Goal: Communication & Community: Answer question/provide support

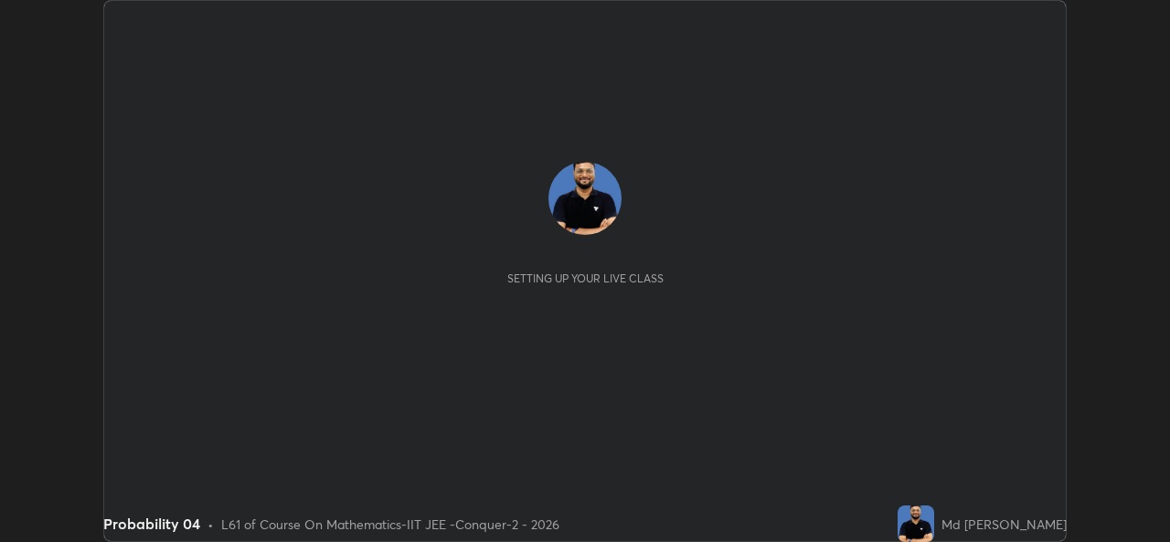
scroll to position [542, 1169]
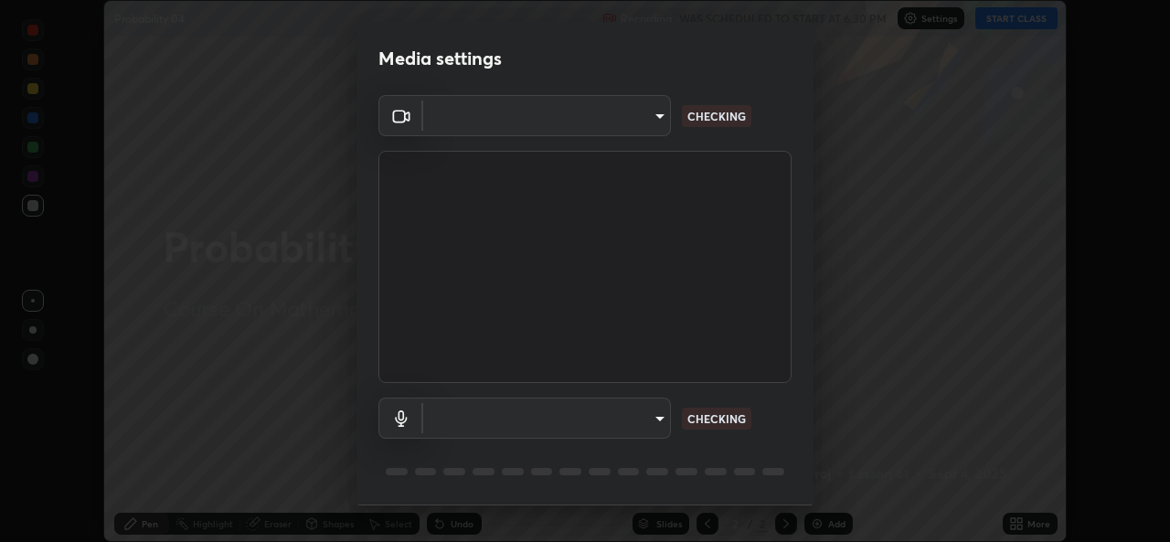
click at [609, 436] on body "Erase all Probability 04 Recording WAS SCHEDULED TO START AT 6:30 PM Settings S…" at bounding box center [585, 271] width 1170 height 542
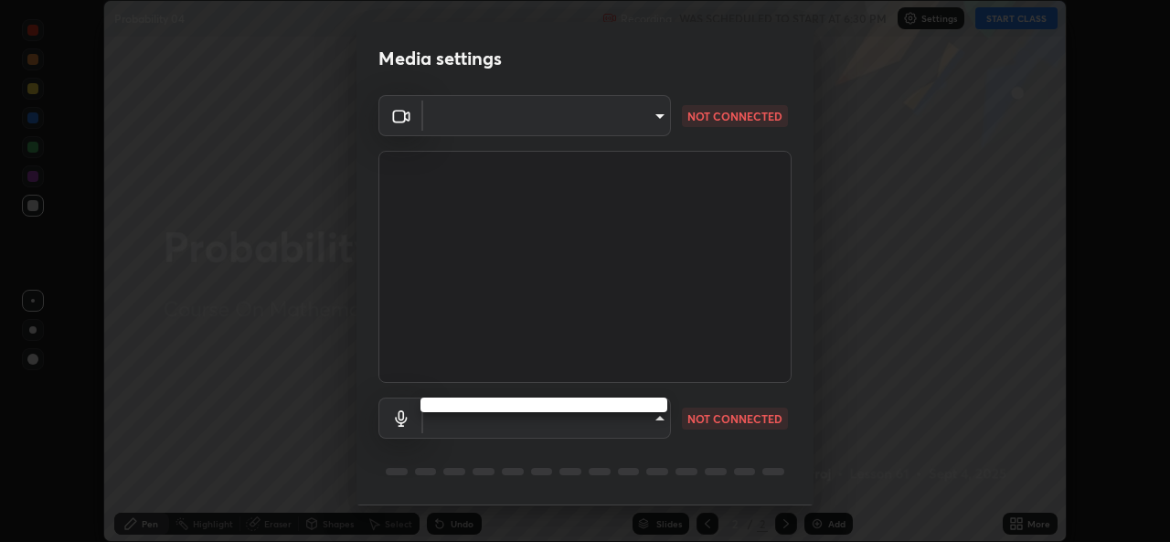
type input "05e0618f62b054dcc40553c7fbd7031c96524e68235480b96fb1515208e4dd7f"
type input "communications"
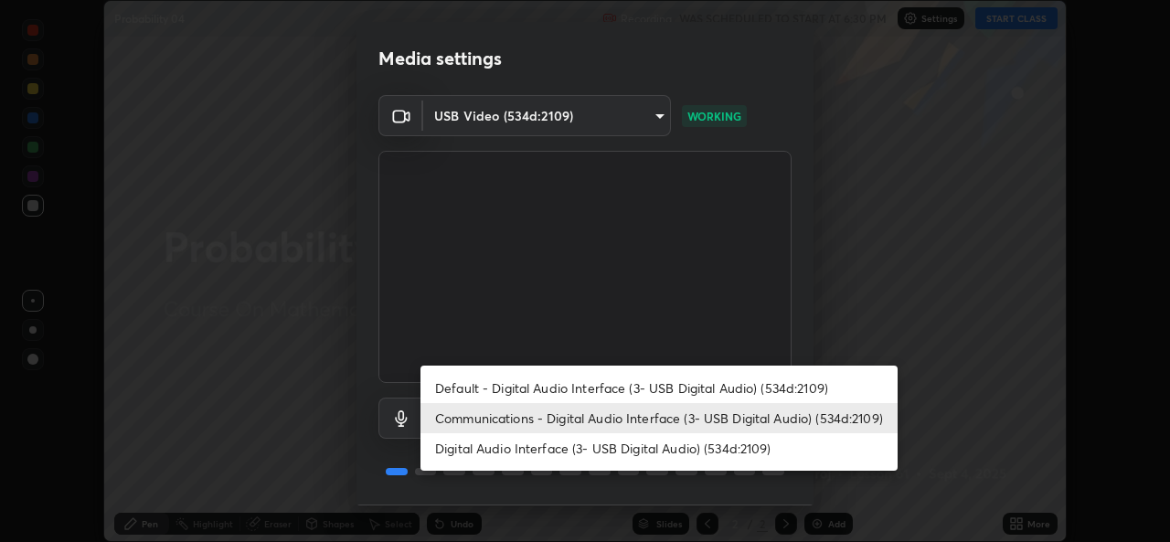
click at [474, 424] on li "Communications - Digital Audio Interface (3- USB Digital Audio) (534d:2109)" at bounding box center [658, 418] width 477 height 30
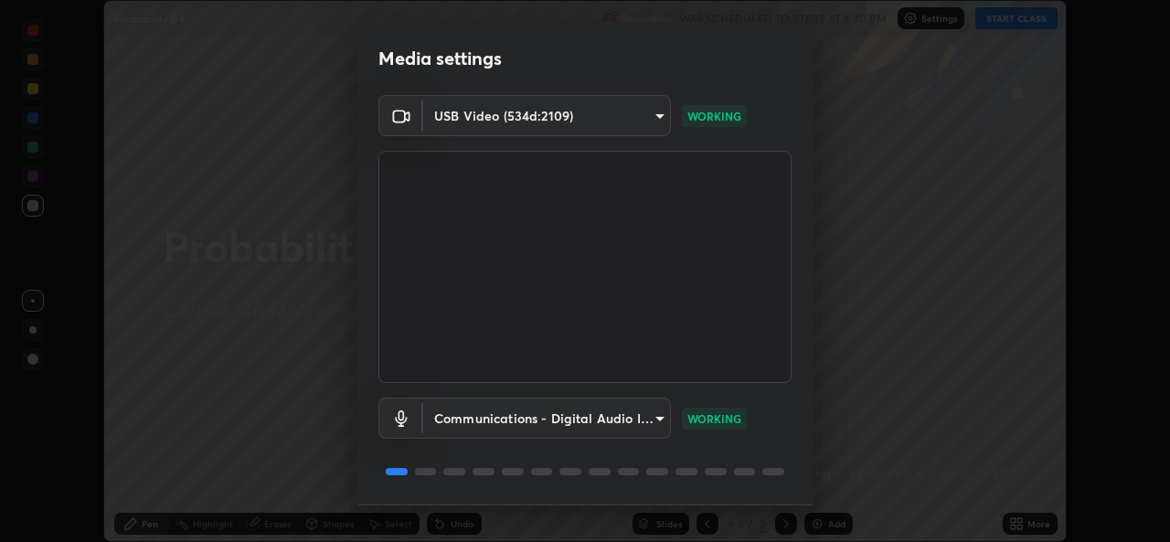
scroll to position [58, 0]
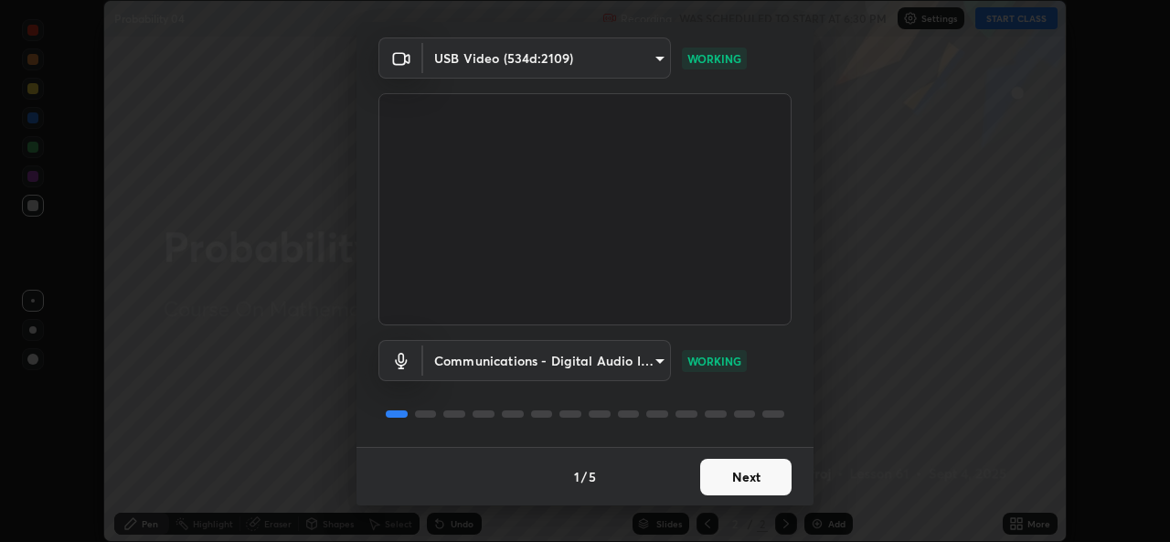
click at [713, 480] on button "Next" at bounding box center [745, 477] width 91 height 37
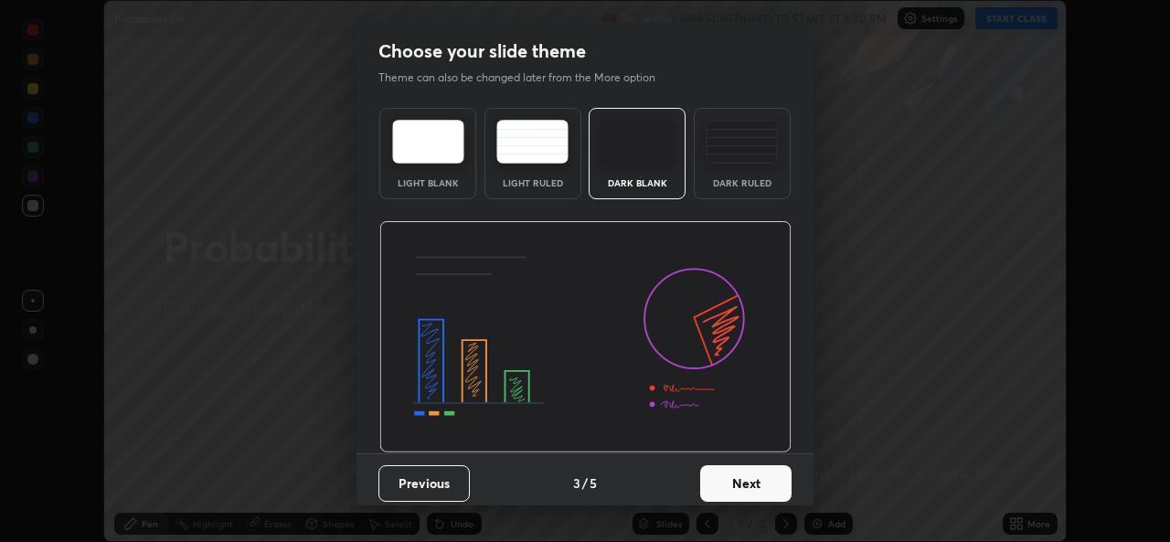
click at [749, 478] on button "Next" at bounding box center [745, 483] width 91 height 37
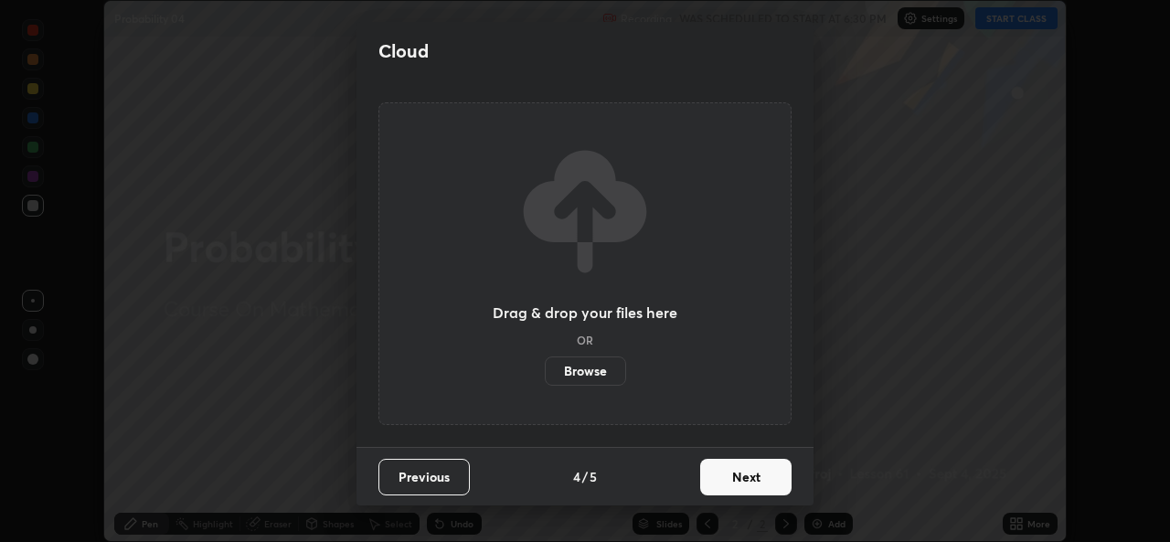
click at [763, 487] on button "Next" at bounding box center [745, 477] width 91 height 37
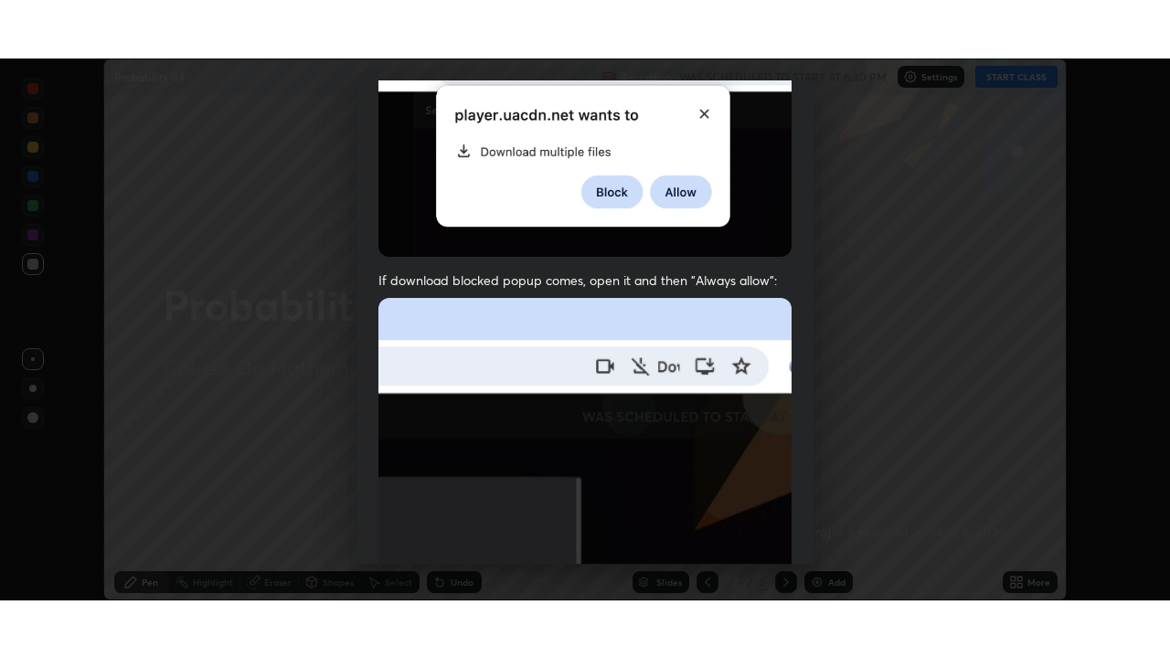
scroll to position [430, 0]
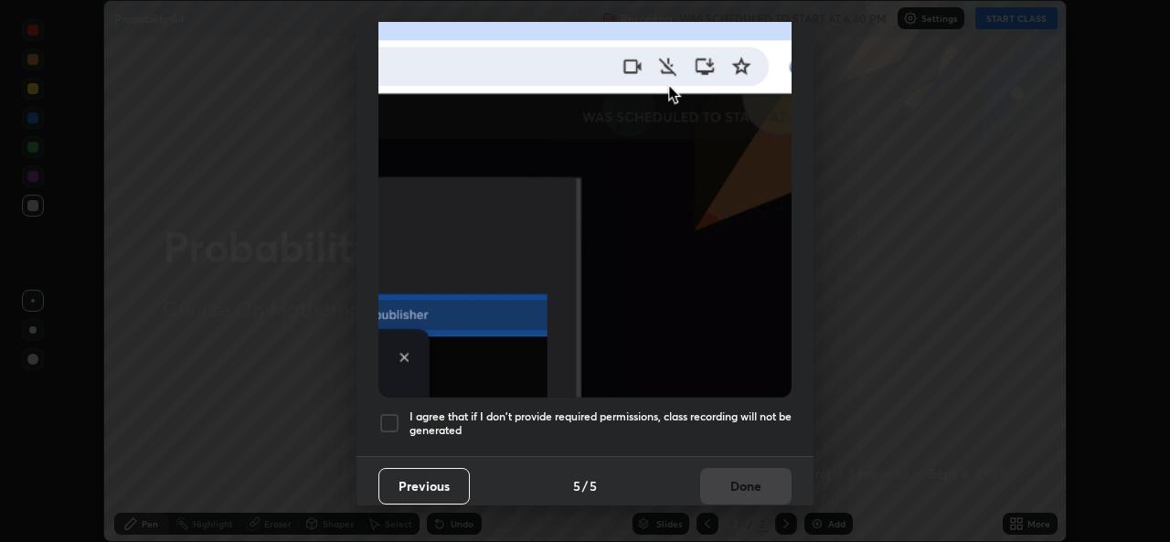
click at [384, 412] on div at bounding box center [389, 423] width 22 height 22
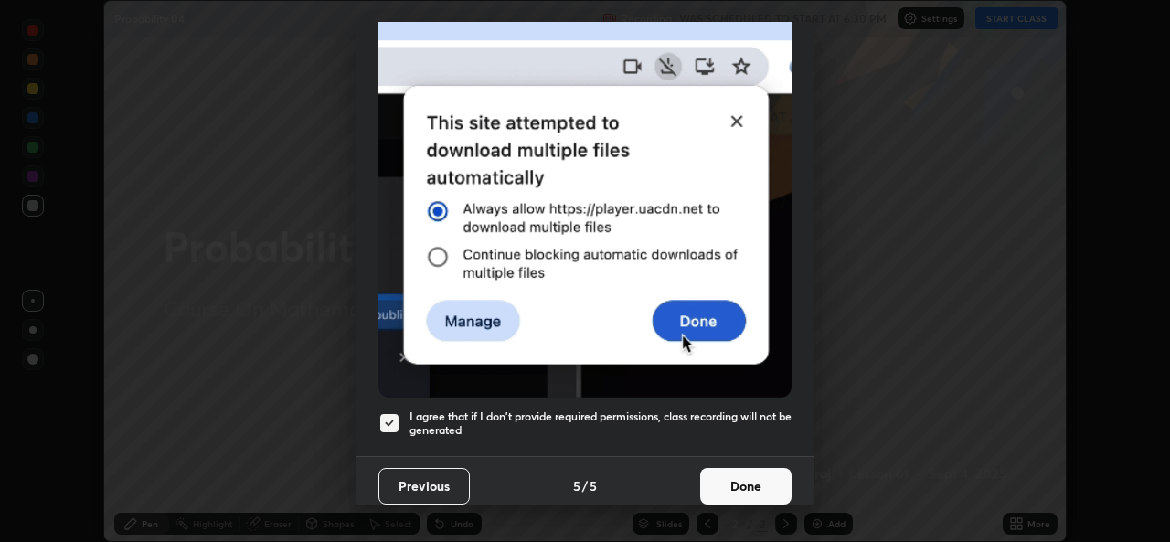
click at [716, 476] on button "Done" at bounding box center [745, 486] width 91 height 37
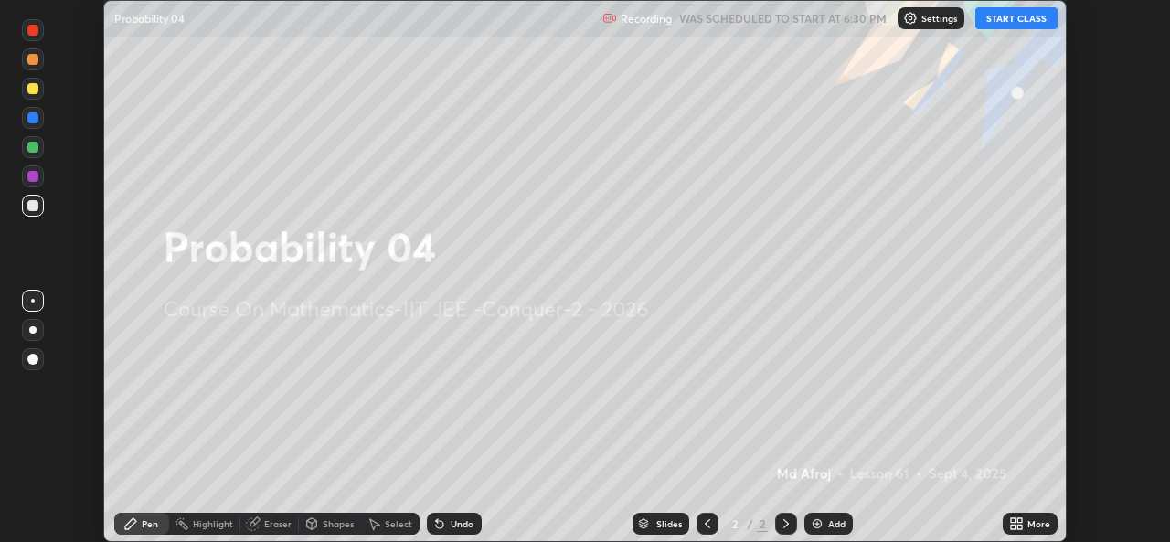
click at [1013, 519] on icon at bounding box center [1013, 520] width 5 height 5
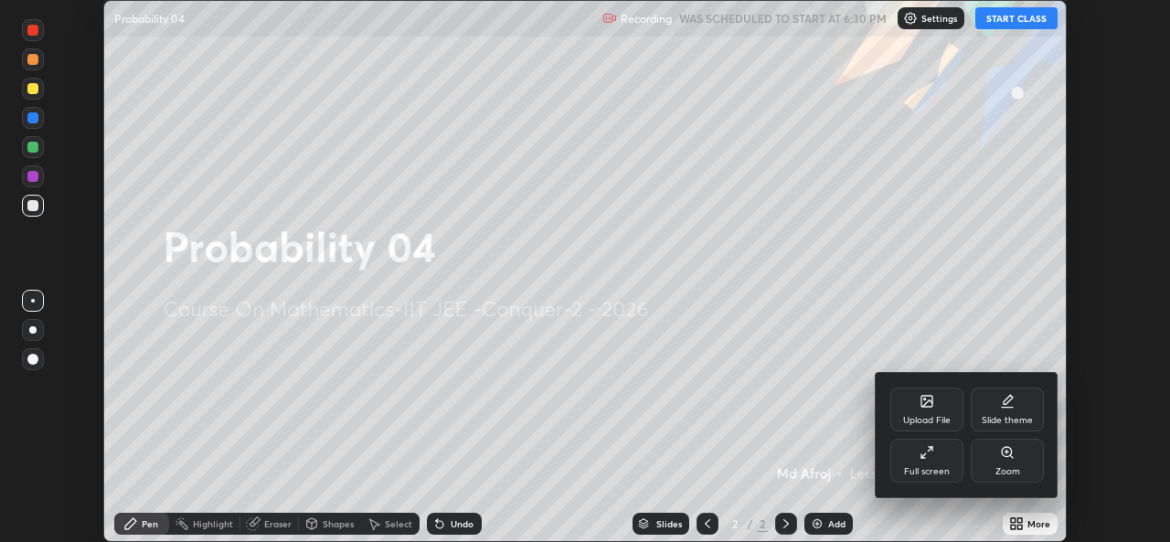
click at [942, 446] on div "Full screen" at bounding box center [926, 461] width 73 height 44
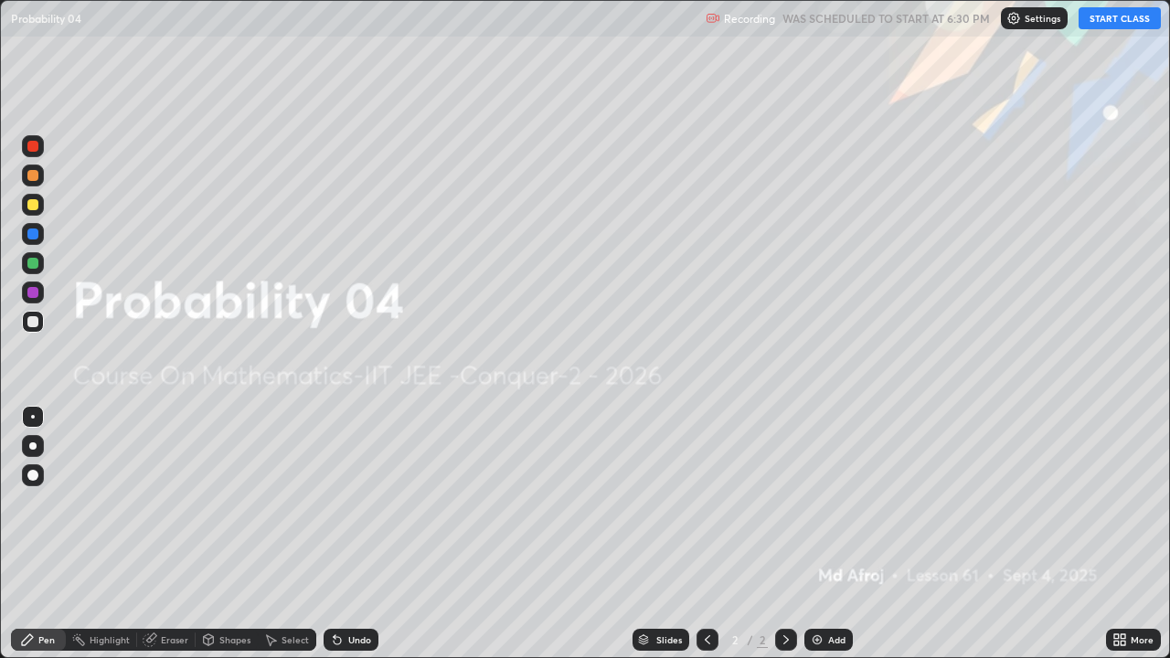
scroll to position [658, 1170]
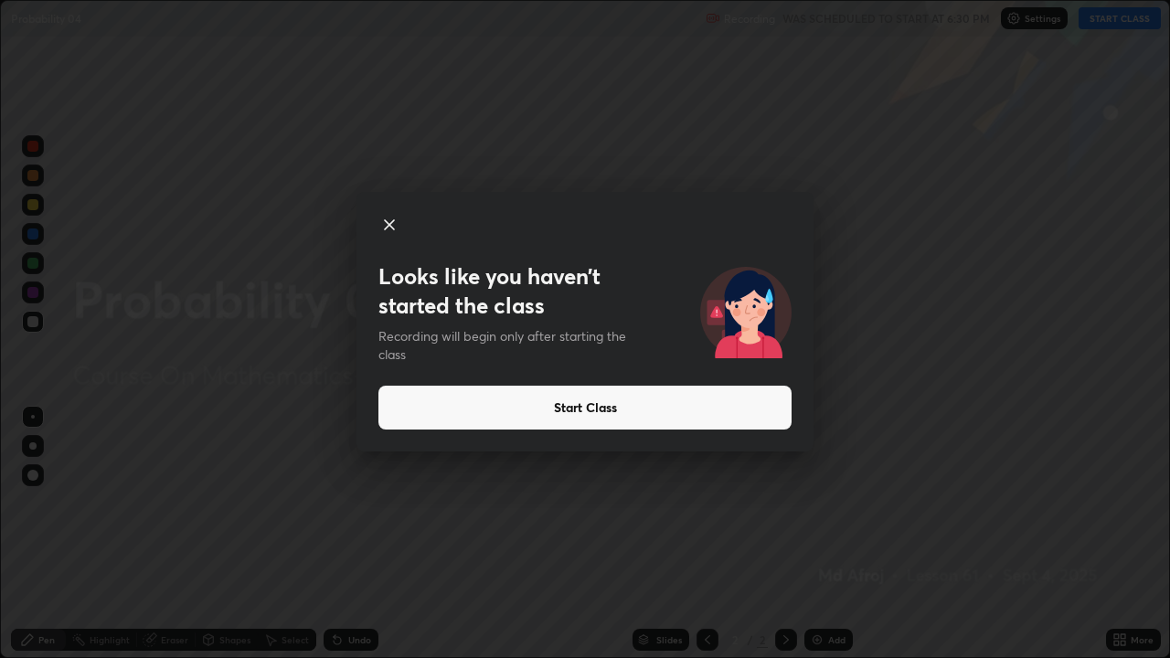
click at [526, 398] on button "Start Class" at bounding box center [584, 408] width 413 height 44
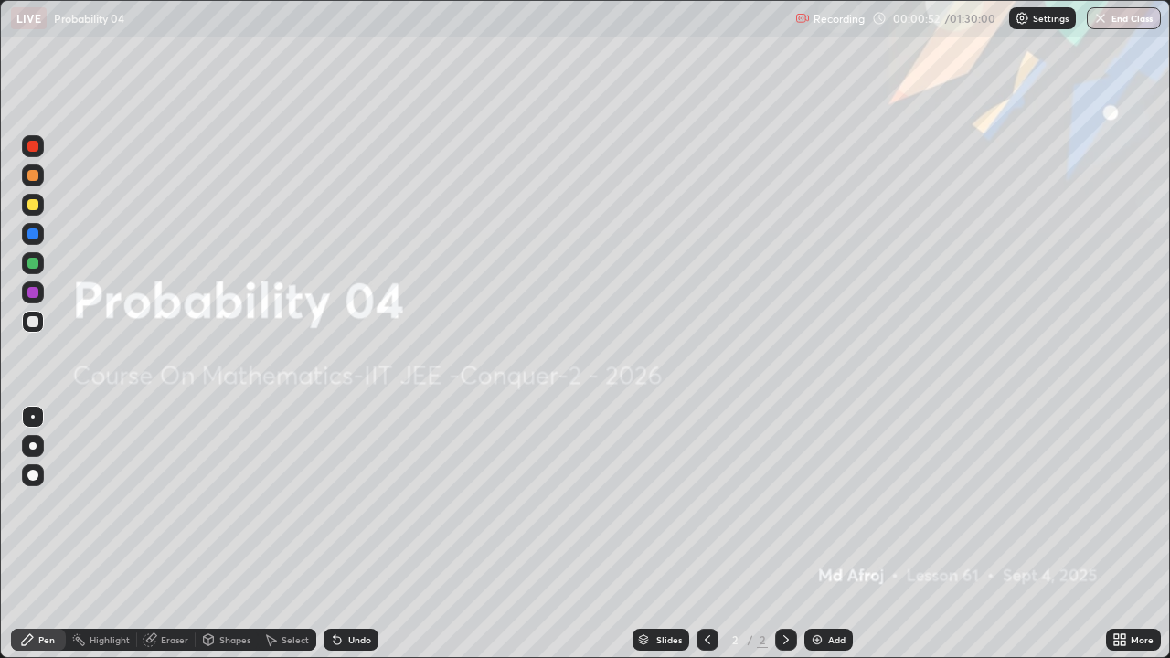
click at [969, 19] on div "Recording 00:00:52 / 01:30:00 Settings End Class" at bounding box center [978, 19] width 366 height 36
click at [880, 17] on div "Recording 00:00:55 / 01:30:00 Settings End Class" at bounding box center [978, 19] width 366 height 36
click at [824, 541] on div "Add" at bounding box center [828, 640] width 48 height 22
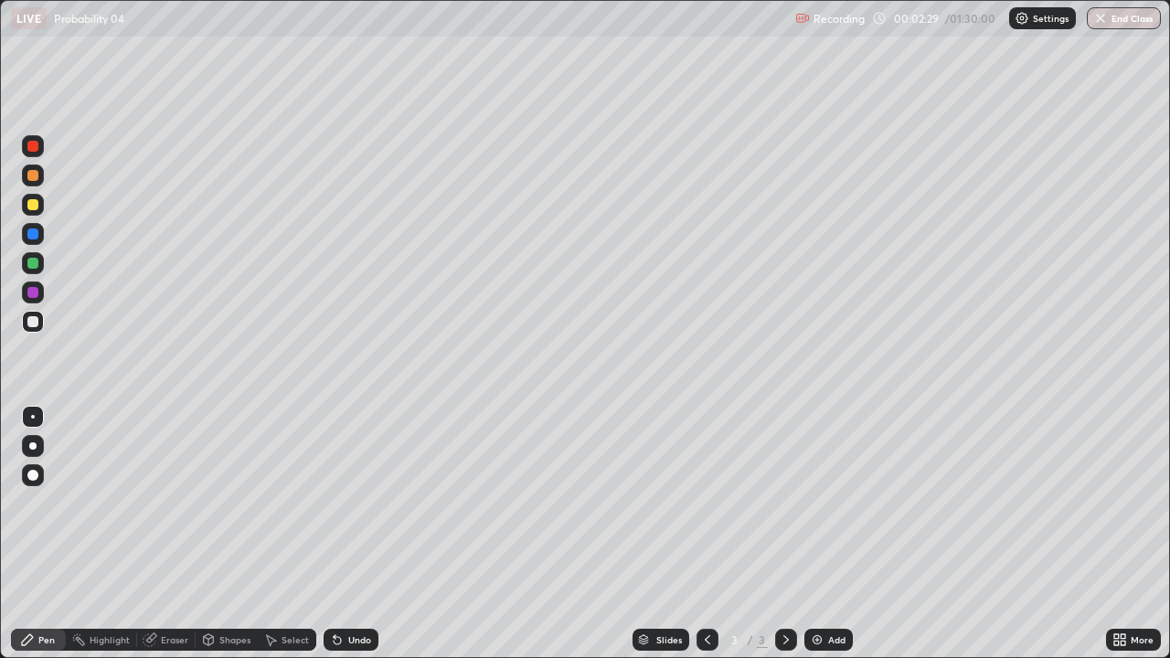
click at [34, 146] on div at bounding box center [32, 146] width 11 height 11
click at [349, 541] on div "Undo" at bounding box center [359, 639] width 23 height 9
click at [31, 323] on div at bounding box center [32, 321] width 11 height 11
click at [823, 541] on div "Add" at bounding box center [828, 640] width 48 height 22
click at [29, 207] on div at bounding box center [32, 204] width 11 height 11
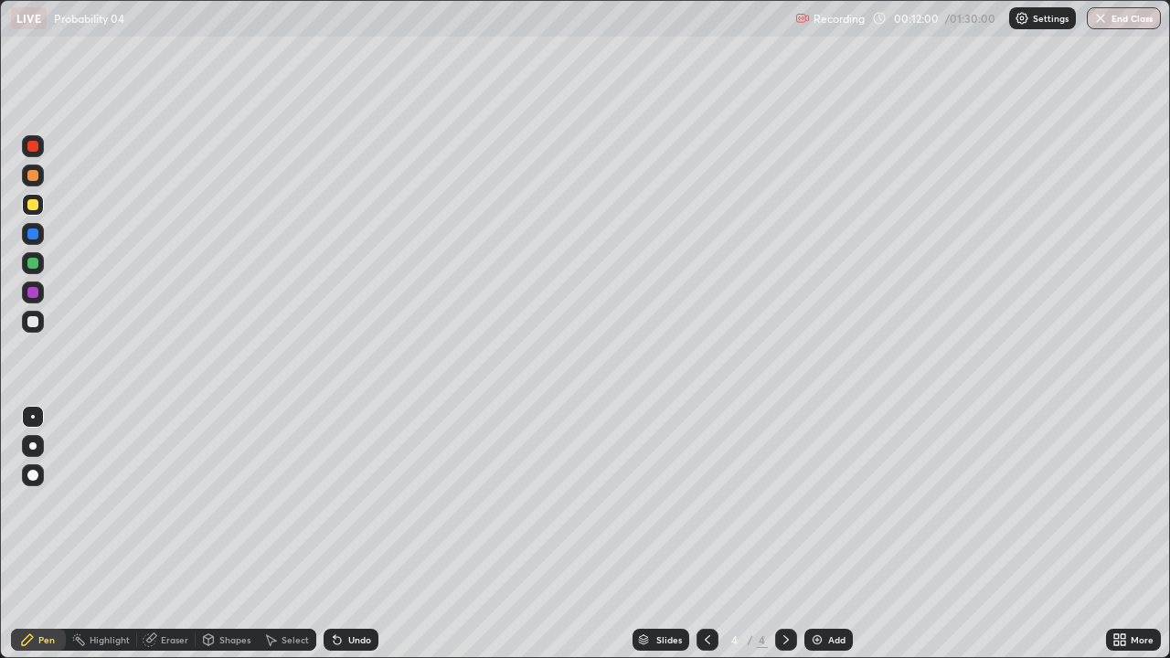
click at [349, 541] on div "Undo" at bounding box center [359, 639] width 23 height 9
click at [31, 263] on div at bounding box center [32, 263] width 11 height 11
click at [348, 541] on div "Undo" at bounding box center [359, 639] width 23 height 9
click at [351, 541] on div "Undo" at bounding box center [359, 639] width 23 height 9
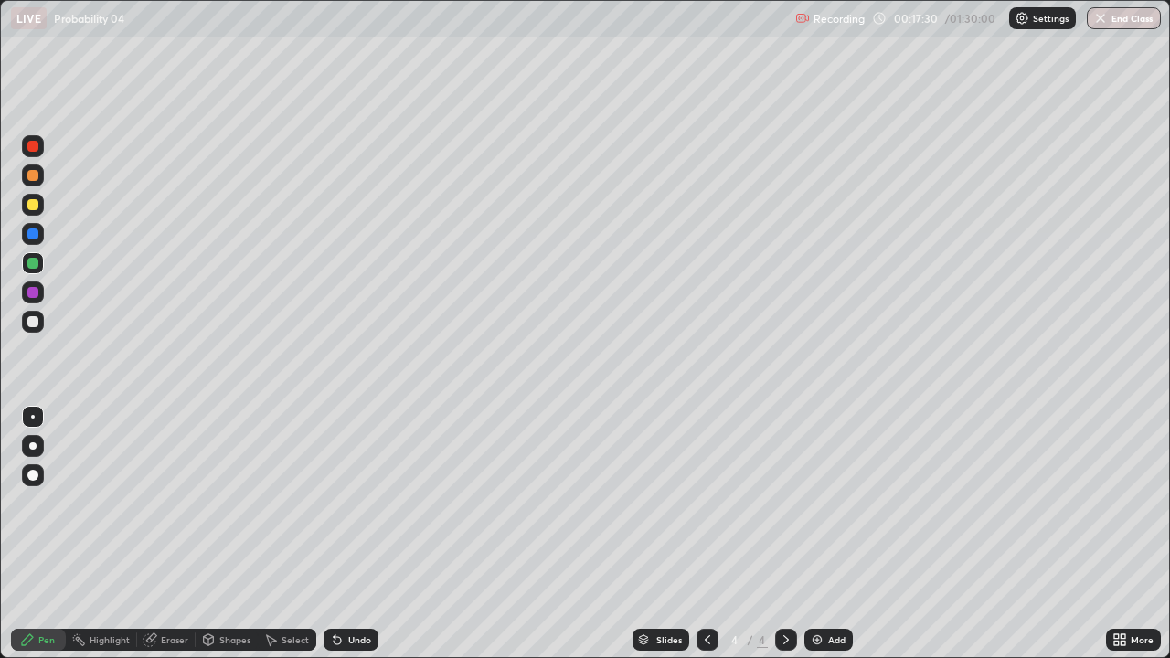
click at [351, 541] on div "Undo" at bounding box center [359, 639] width 23 height 9
click at [819, 541] on img at bounding box center [817, 639] width 15 height 15
click at [348, 541] on div "Undo" at bounding box center [351, 640] width 55 height 22
click at [353, 541] on div "Undo" at bounding box center [351, 640] width 55 height 22
click at [165, 541] on div "Eraser" at bounding box center [174, 639] width 27 height 9
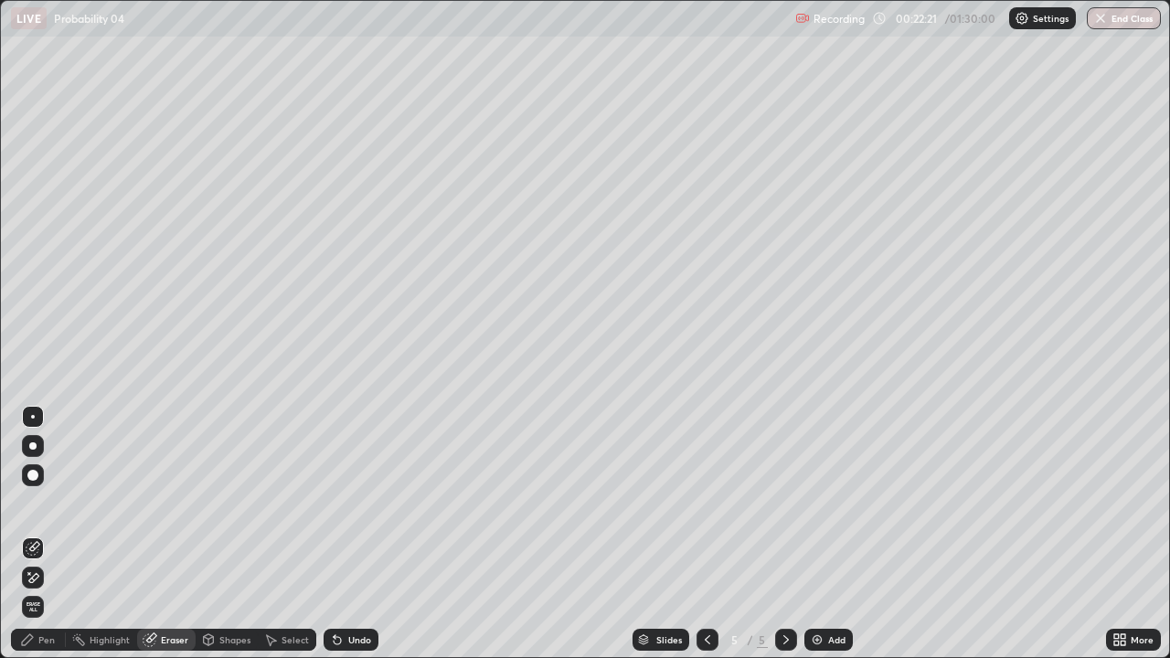
click at [29, 541] on icon at bounding box center [27, 639] width 11 height 11
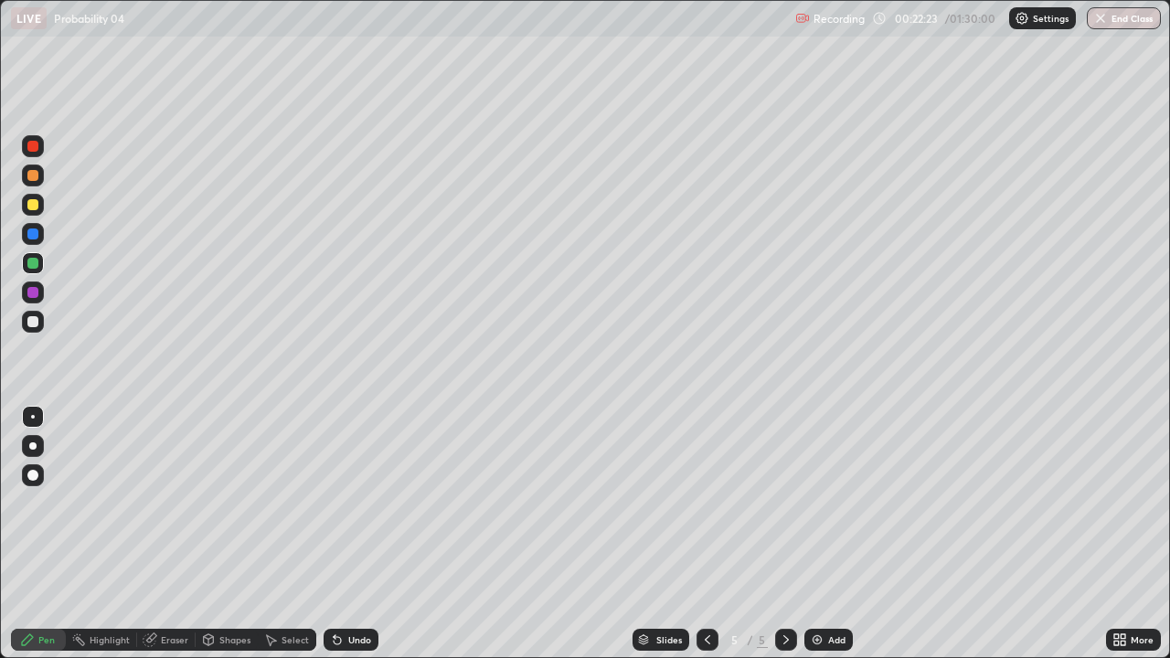
click at [167, 541] on div "Eraser" at bounding box center [174, 639] width 27 height 9
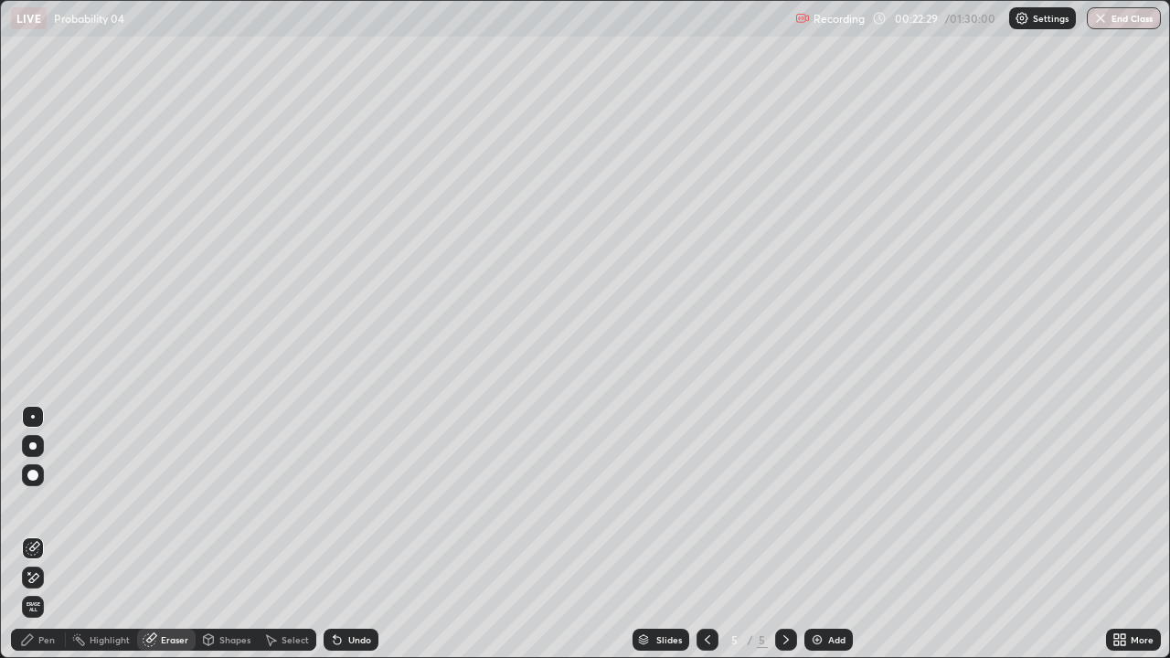
click at [34, 541] on icon at bounding box center [27, 639] width 15 height 15
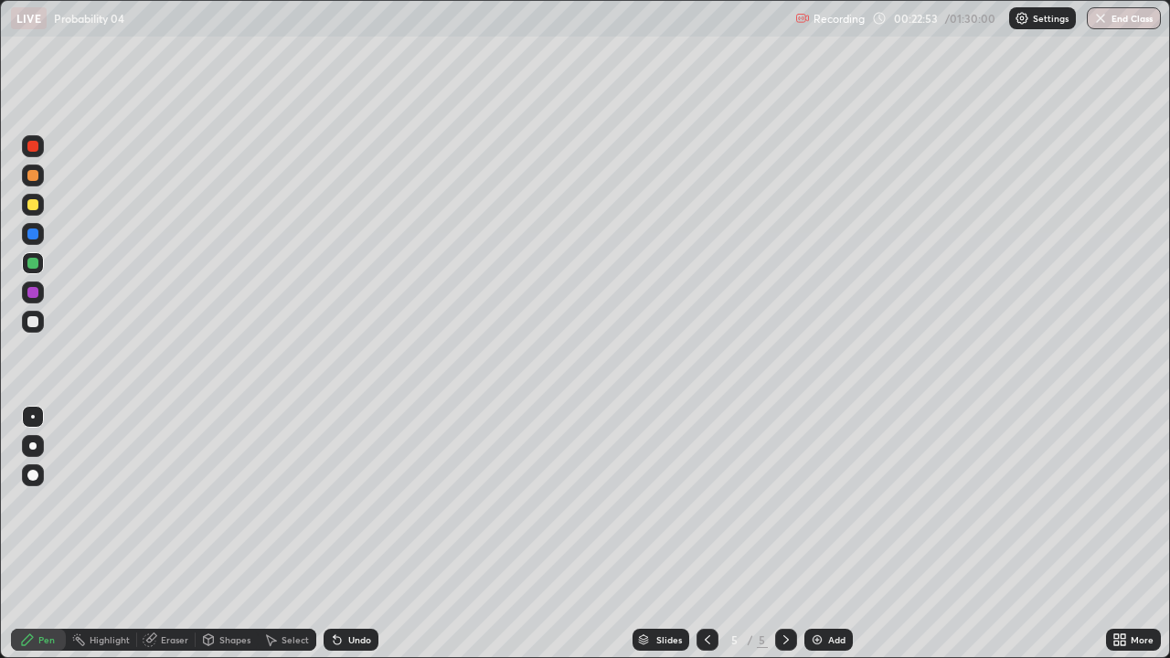
click at [348, 541] on div "Undo" at bounding box center [359, 639] width 23 height 9
click at [705, 541] on icon at bounding box center [707, 639] width 15 height 15
click at [783, 541] on icon at bounding box center [786, 639] width 15 height 15
click at [705, 541] on icon at bounding box center [707, 639] width 5 height 9
click at [784, 541] on icon at bounding box center [786, 639] width 15 height 15
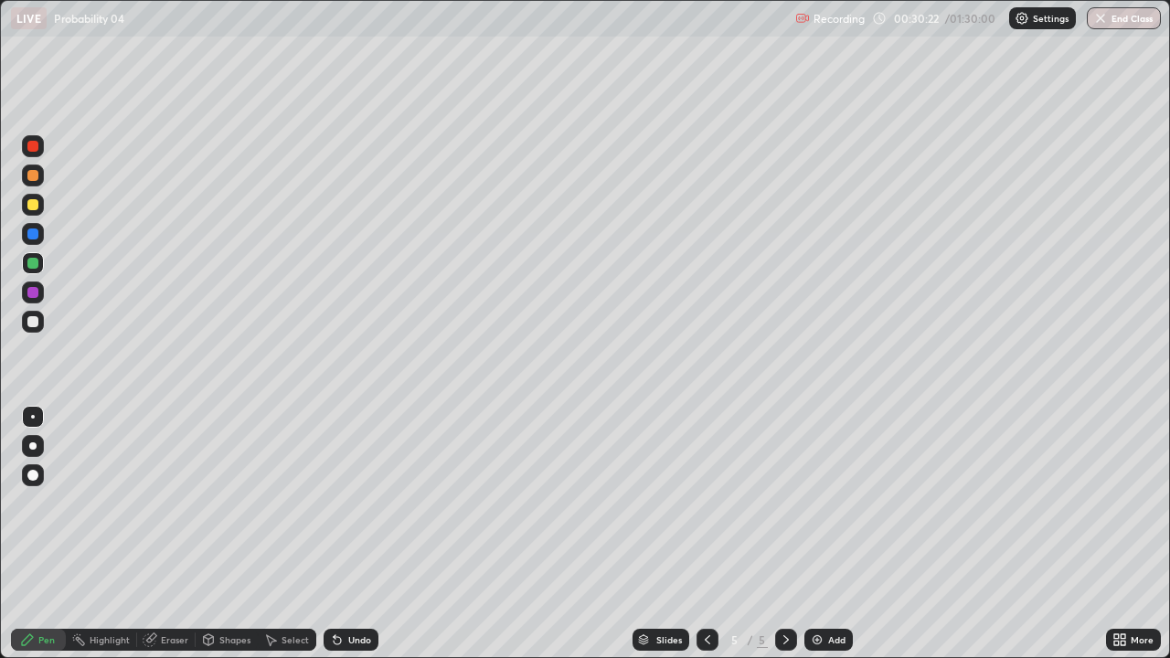
click at [821, 541] on img at bounding box center [817, 639] width 15 height 15
click at [835, 541] on div "Add" at bounding box center [836, 639] width 17 height 9
click at [31, 203] on div at bounding box center [32, 204] width 11 height 11
click at [348, 541] on div "Undo" at bounding box center [359, 639] width 23 height 9
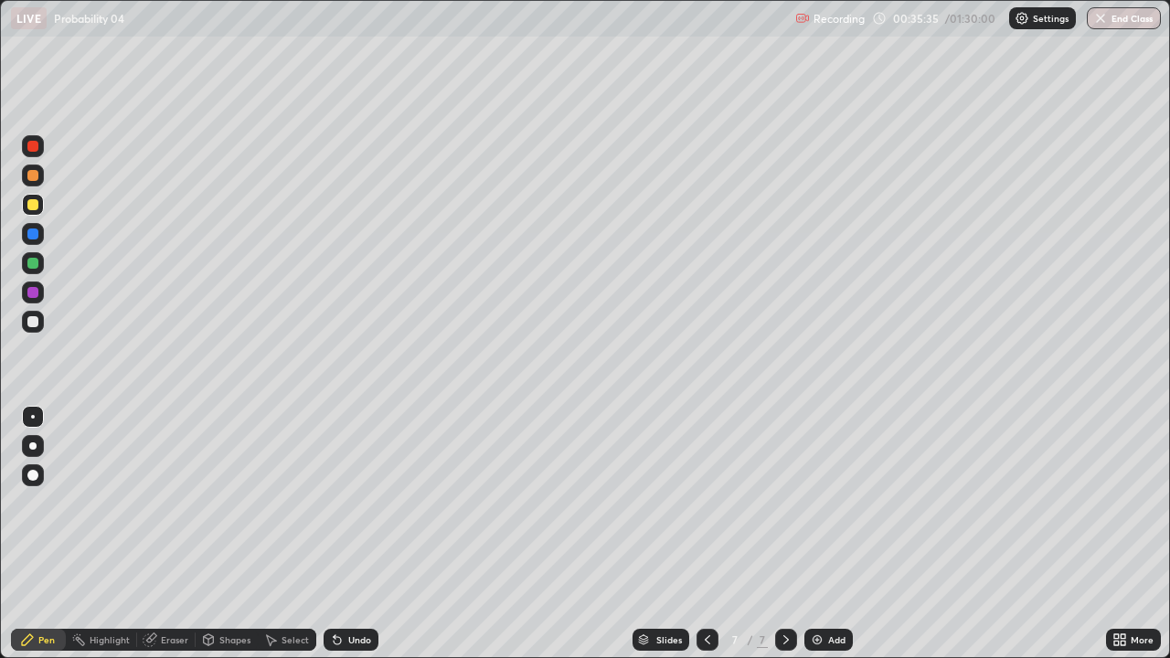
click at [354, 541] on div "Undo" at bounding box center [359, 639] width 23 height 9
click at [353, 541] on div "Undo" at bounding box center [359, 639] width 23 height 9
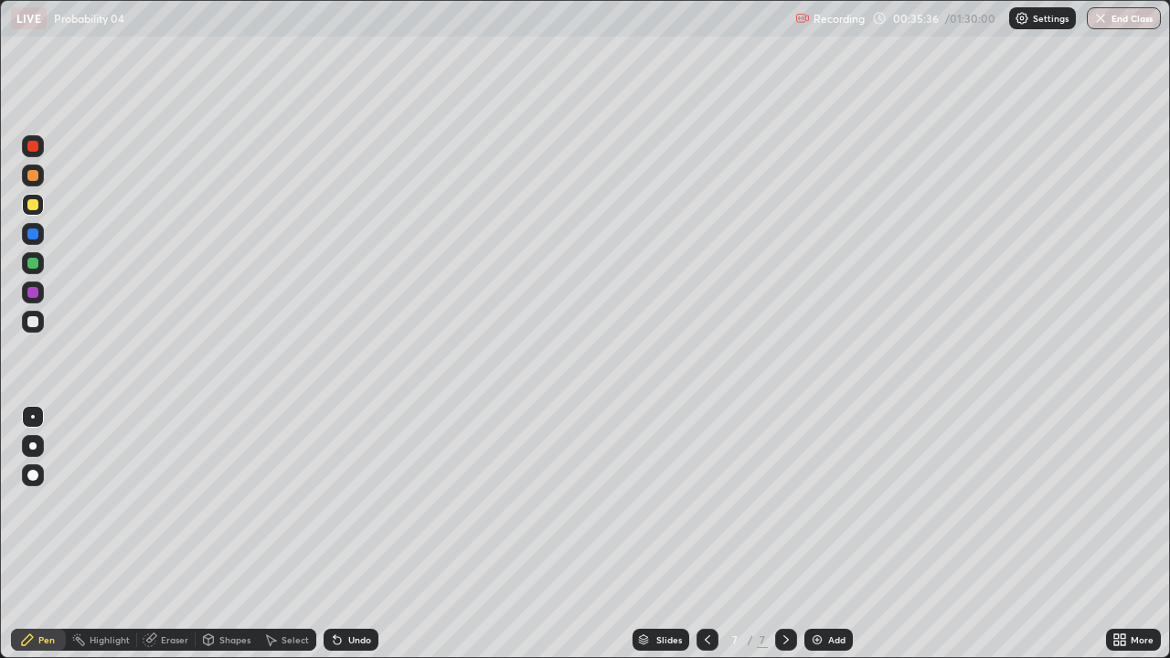
click at [356, 541] on div "Undo" at bounding box center [359, 639] width 23 height 9
click at [829, 541] on div "Add" at bounding box center [836, 639] width 17 height 9
click at [705, 541] on icon at bounding box center [707, 639] width 15 height 15
click at [781, 541] on icon at bounding box center [786, 639] width 15 height 15
click at [706, 541] on icon at bounding box center [707, 639] width 15 height 15
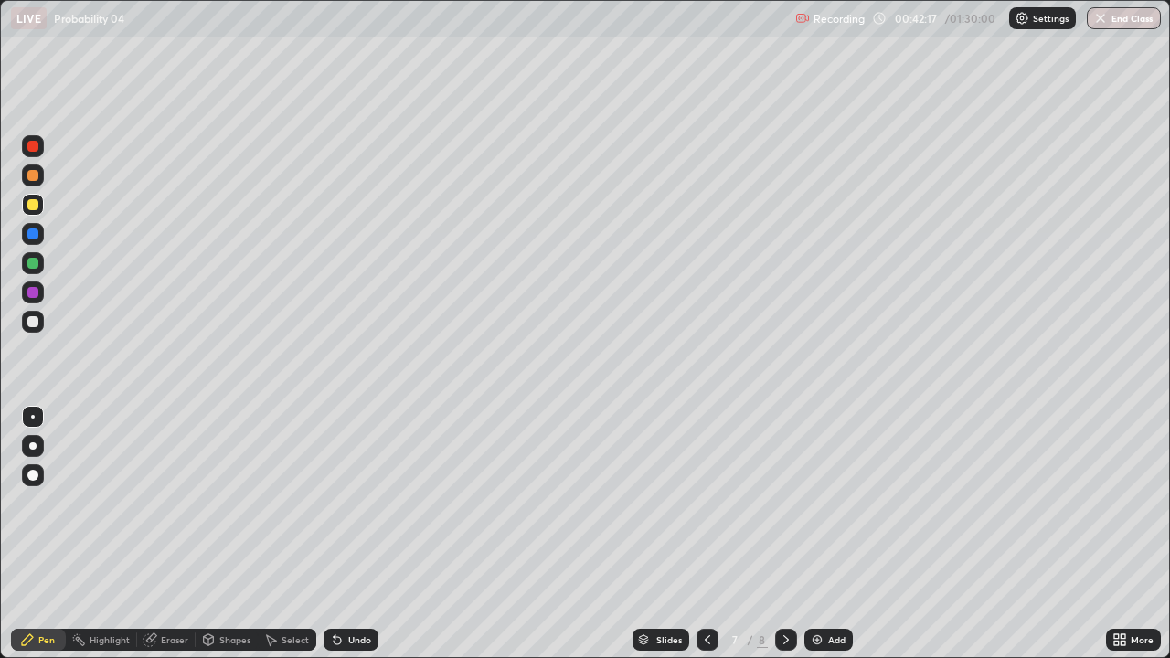
click at [776, 541] on div at bounding box center [786, 640] width 22 height 22
click at [707, 541] on icon at bounding box center [707, 639] width 15 height 15
click at [783, 541] on icon at bounding box center [786, 639] width 15 height 15
click at [705, 541] on icon at bounding box center [707, 639] width 15 height 15
click at [786, 541] on icon at bounding box center [786, 639] width 15 height 15
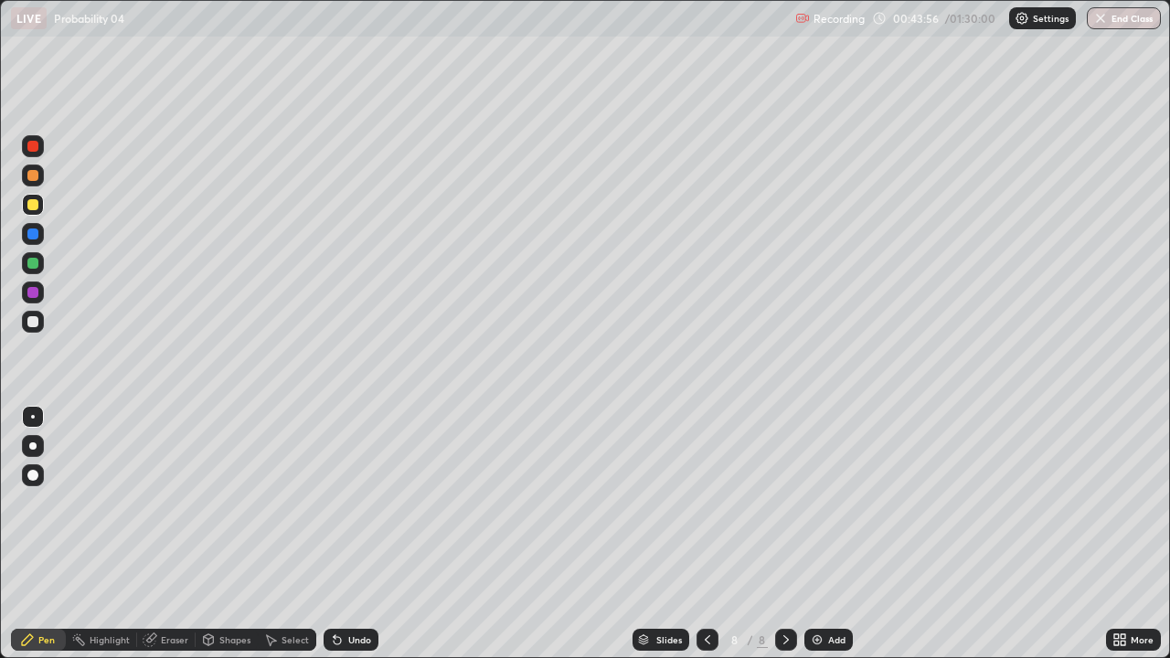
click at [165, 541] on div "Eraser" at bounding box center [174, 639] width 27 height 9
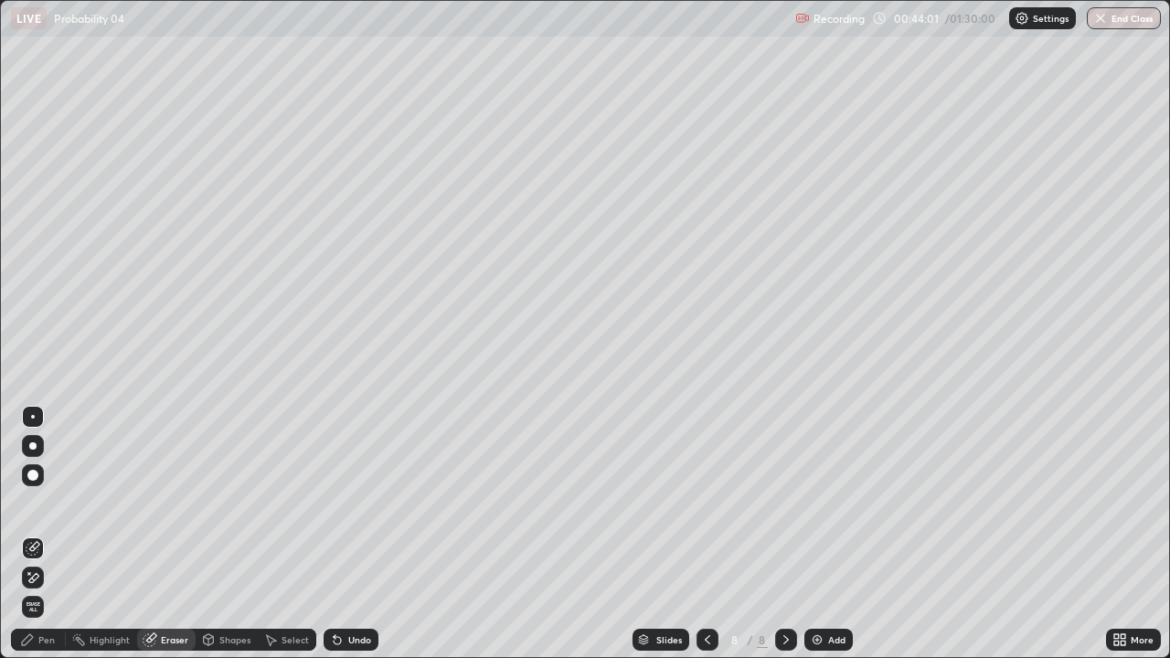
click at [39, 541] on div "Pen" at bounding box center [46, 639] width 16 height 9
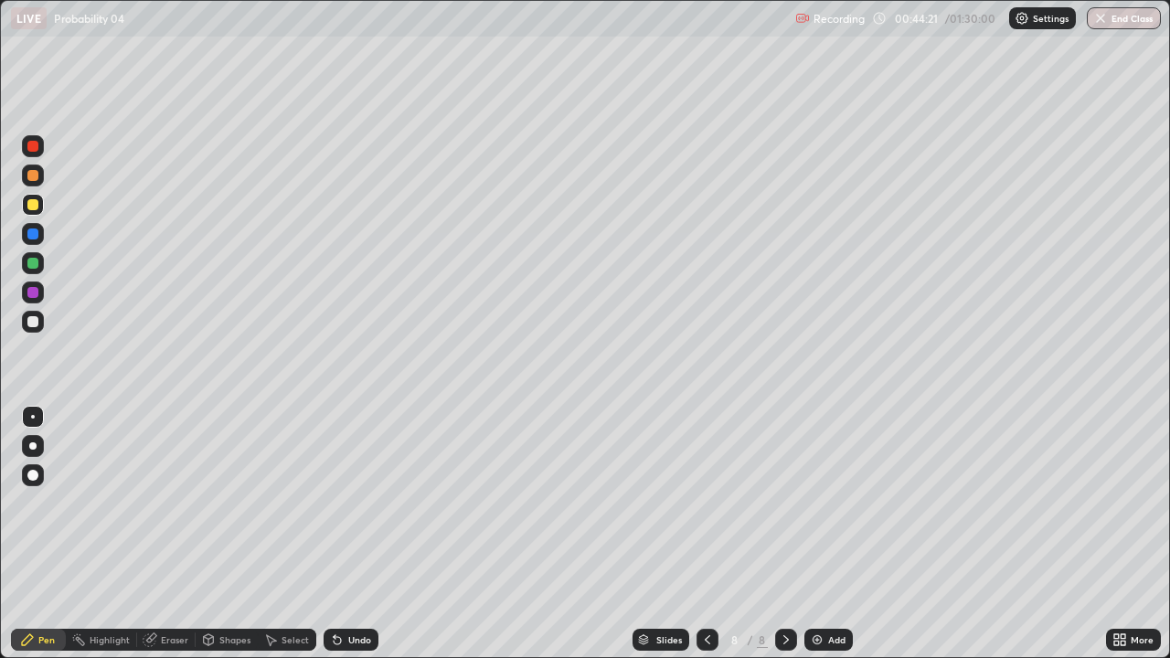
click at [341, 541] on icon at bounding box center [337, 639] width 15 height 15
click at [784, 541] on icon at bounding box center [786, 639] width 15 height 15
click at [696, 541] on div at bounding box center [707, 640] width 22 height 22
click at [780, 541] on div at bounding box center [786, 639] width 22 height 37
click at [697, 541] on div at bounding box center [707, 640] width 22 height 22
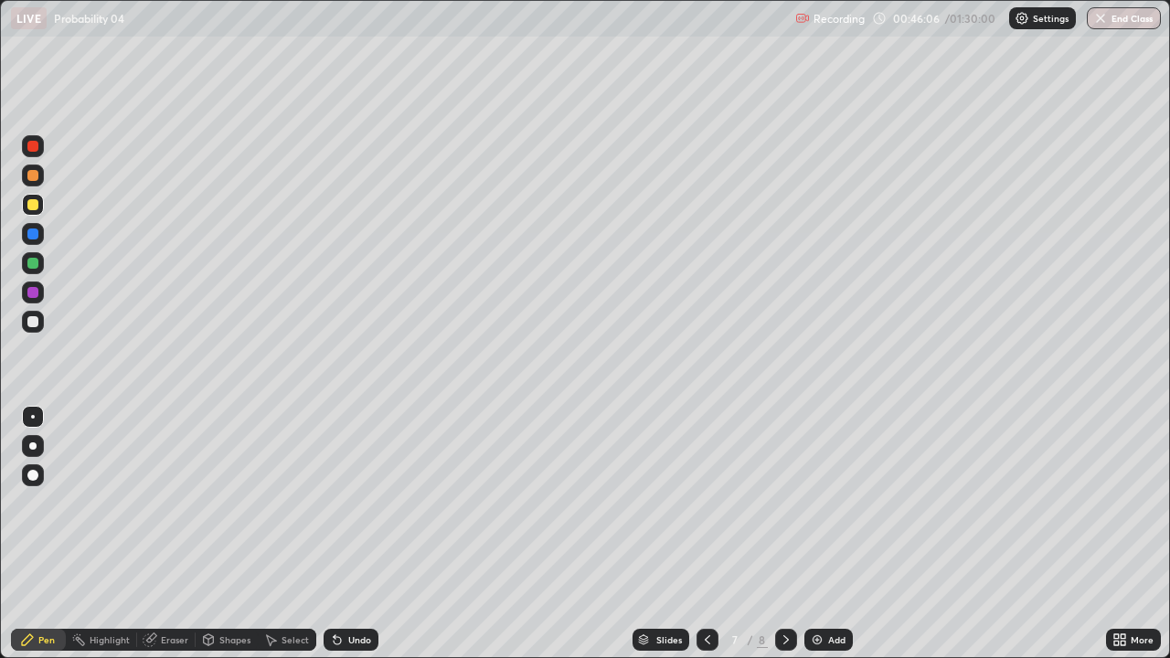
click at [783, 541] on icon at bounding box center [786, 639] width 15 height 15
click at [1131, 18] on button "End Class" at bounding box center [1124, 18] width 74 height 22
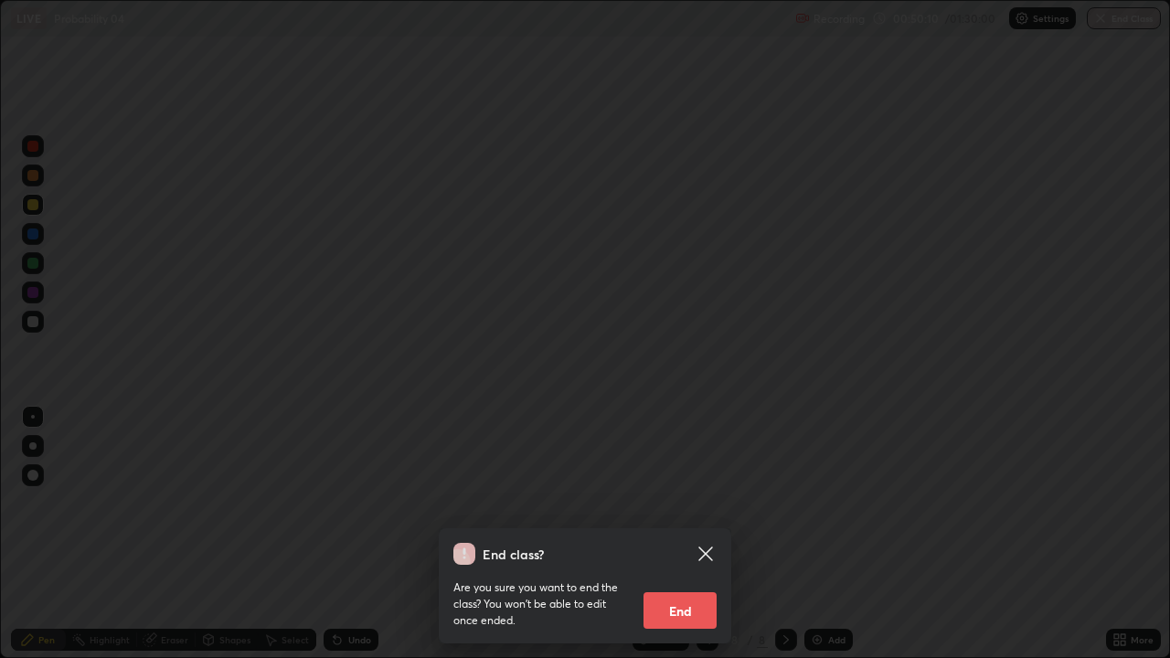
click at [687, 541] on button "End" at bounding box center [679, 610] width 73 height 37
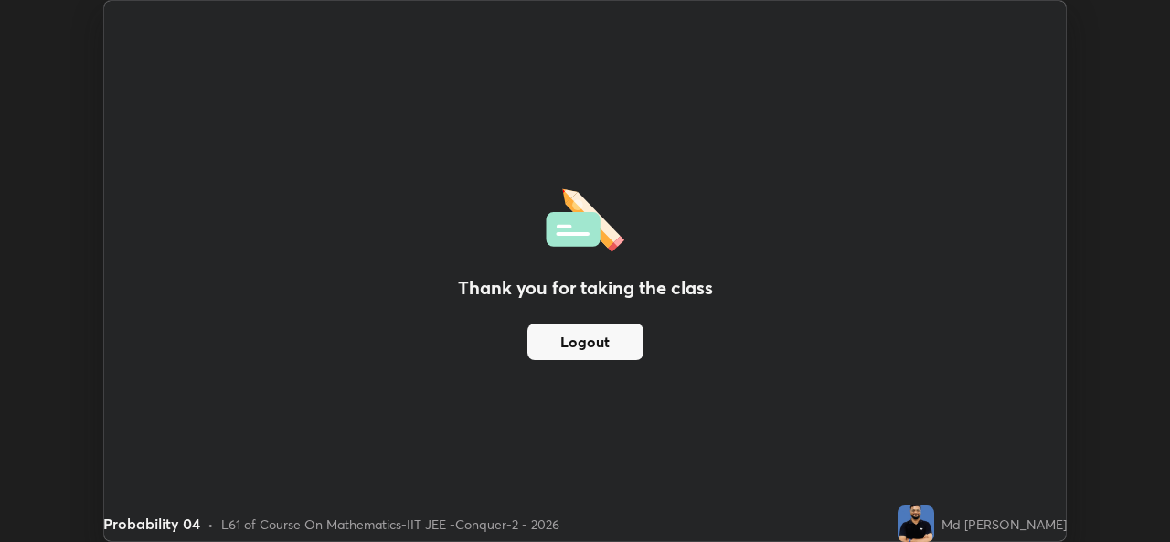
scroll to position [90851, 90223]
